Goal: Download file/media

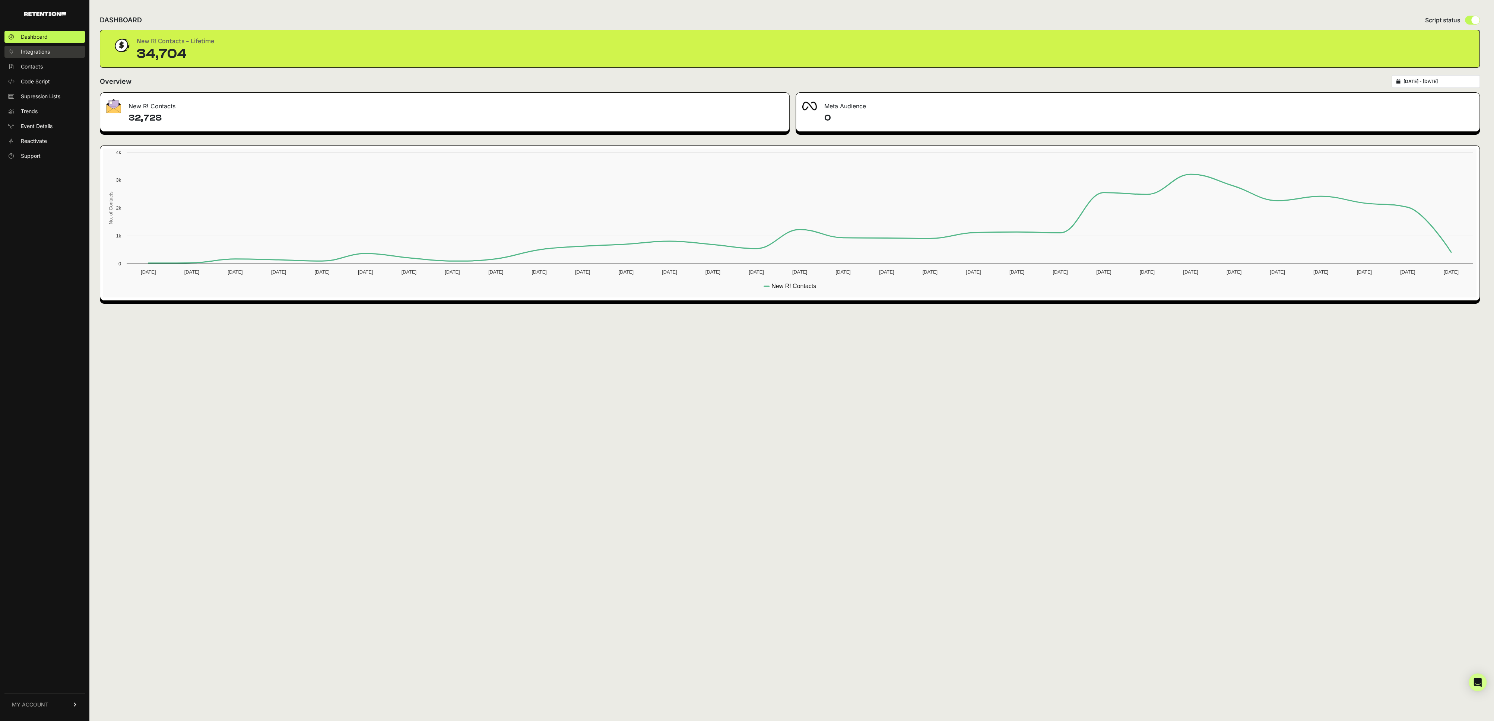
click at [39, 51] on span "Integrations" at bounding box center [35, 51] width 29 height 7
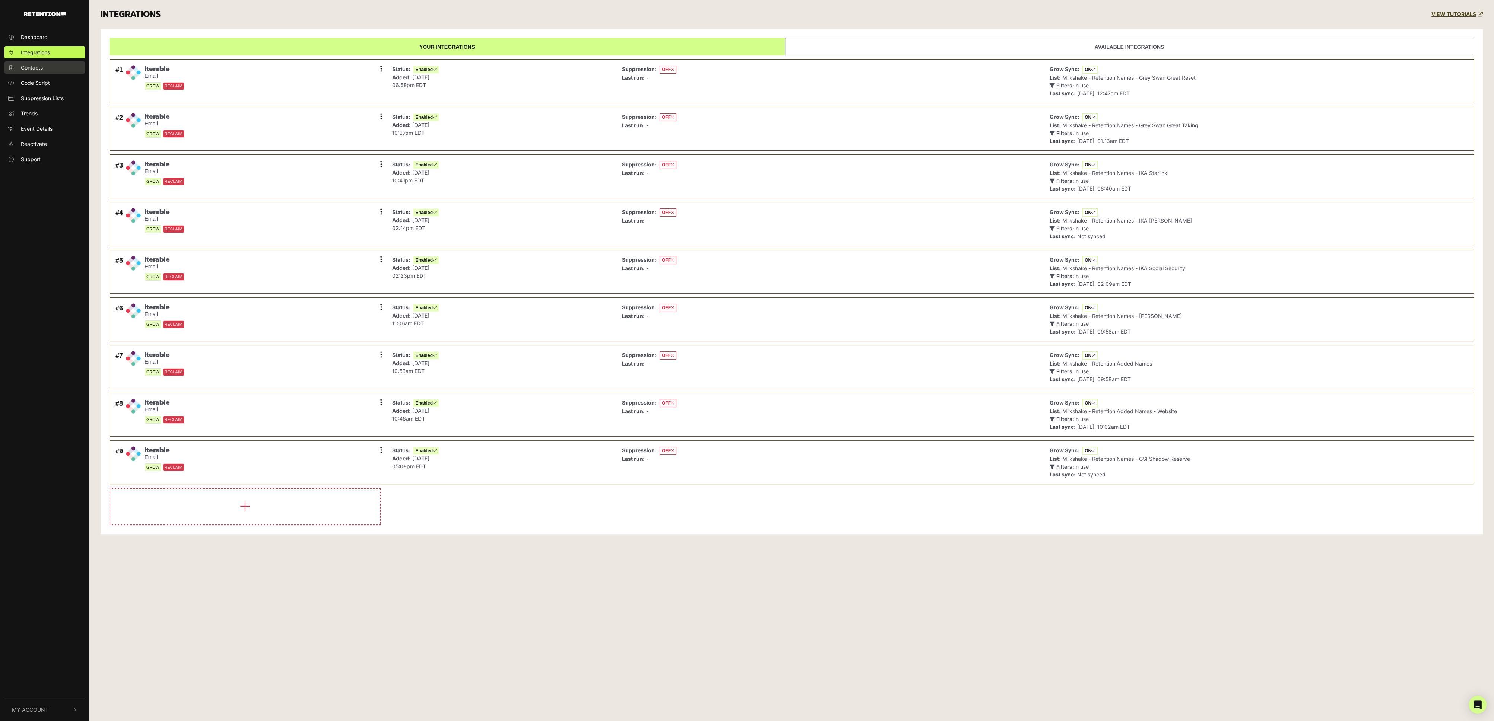
click at [33, 67] on span "Contacts" at bounding box center [32, 68] width 22 height 8
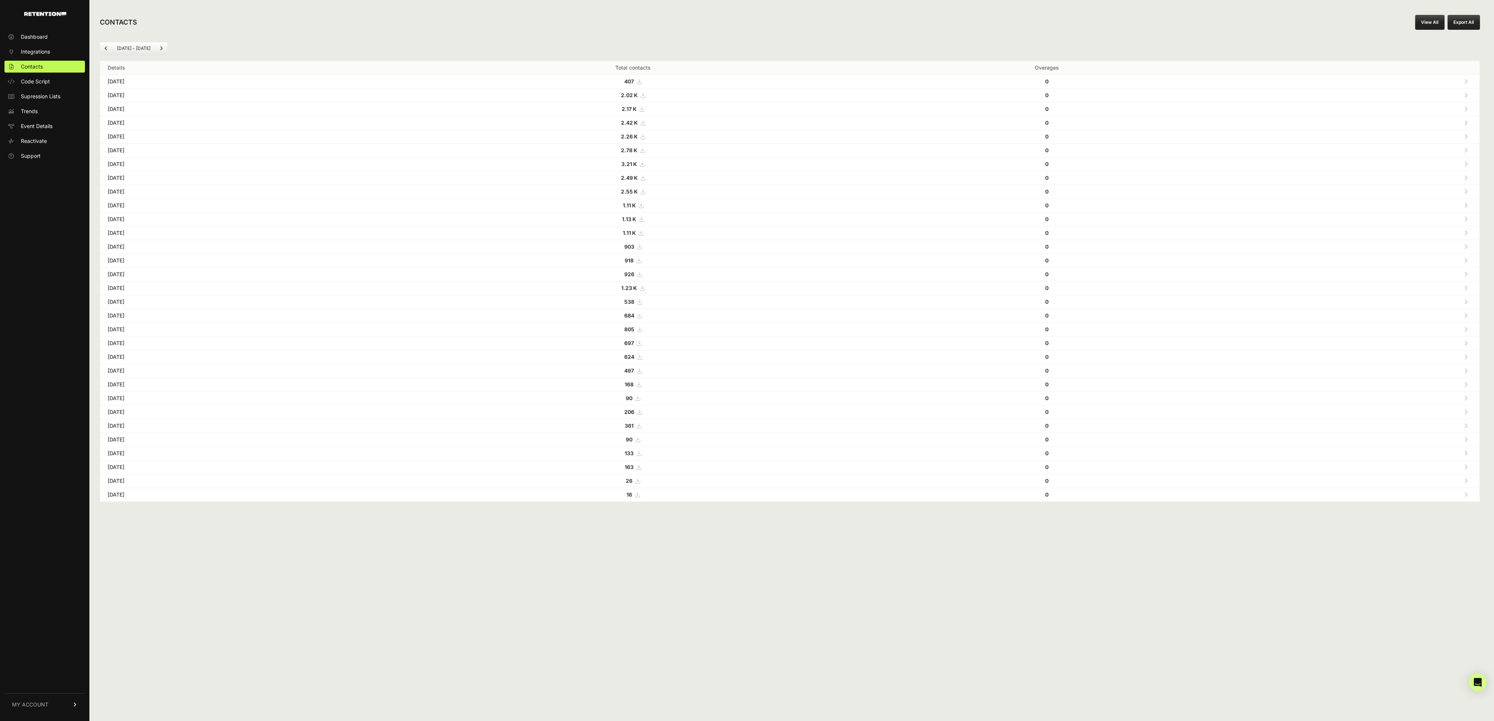
click at [638, 93] on strong "2.02 K" at bounding box center [629, 95] width 17 height 6
